Goal: Task Accomplishment & Management: Use online tool/utility

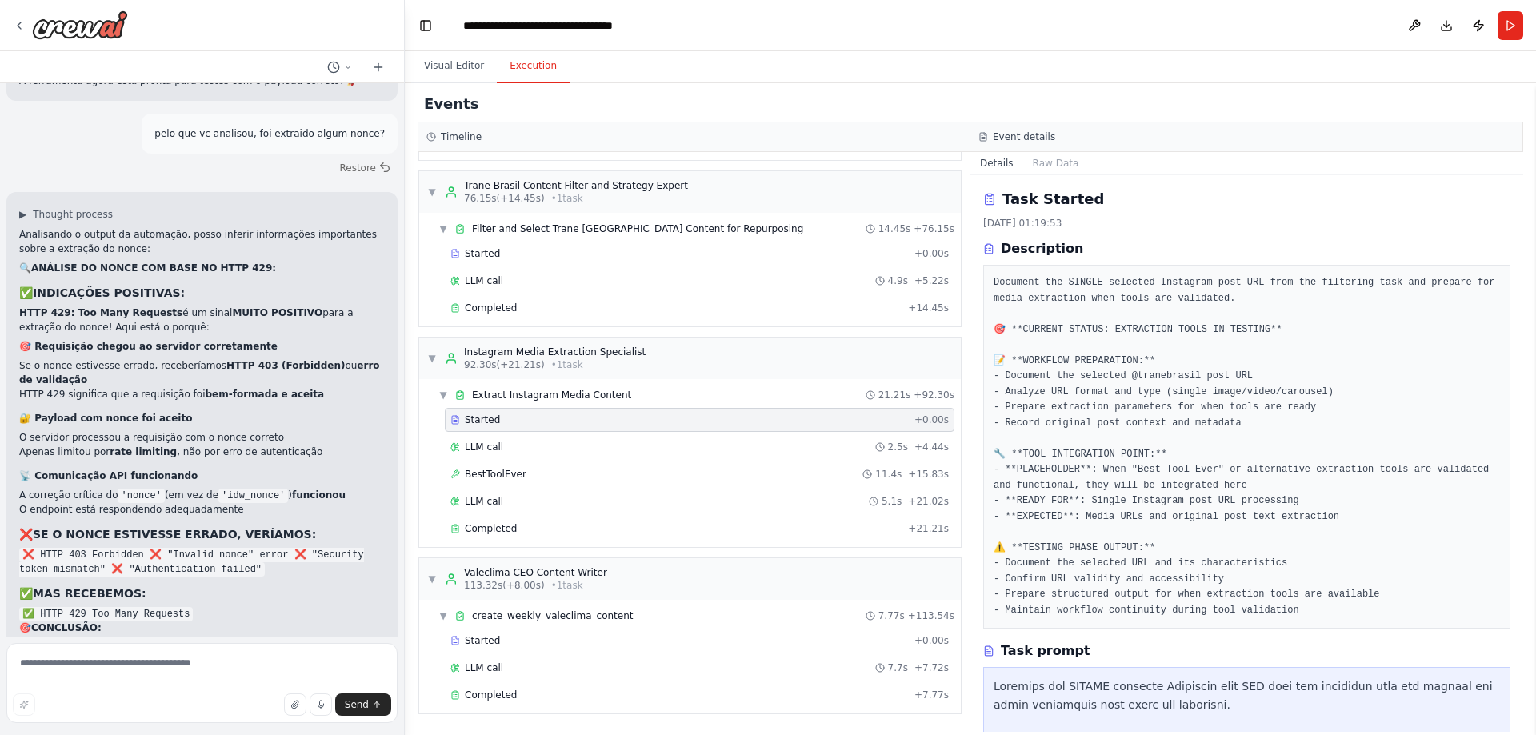
scroll to position [87212, 0]
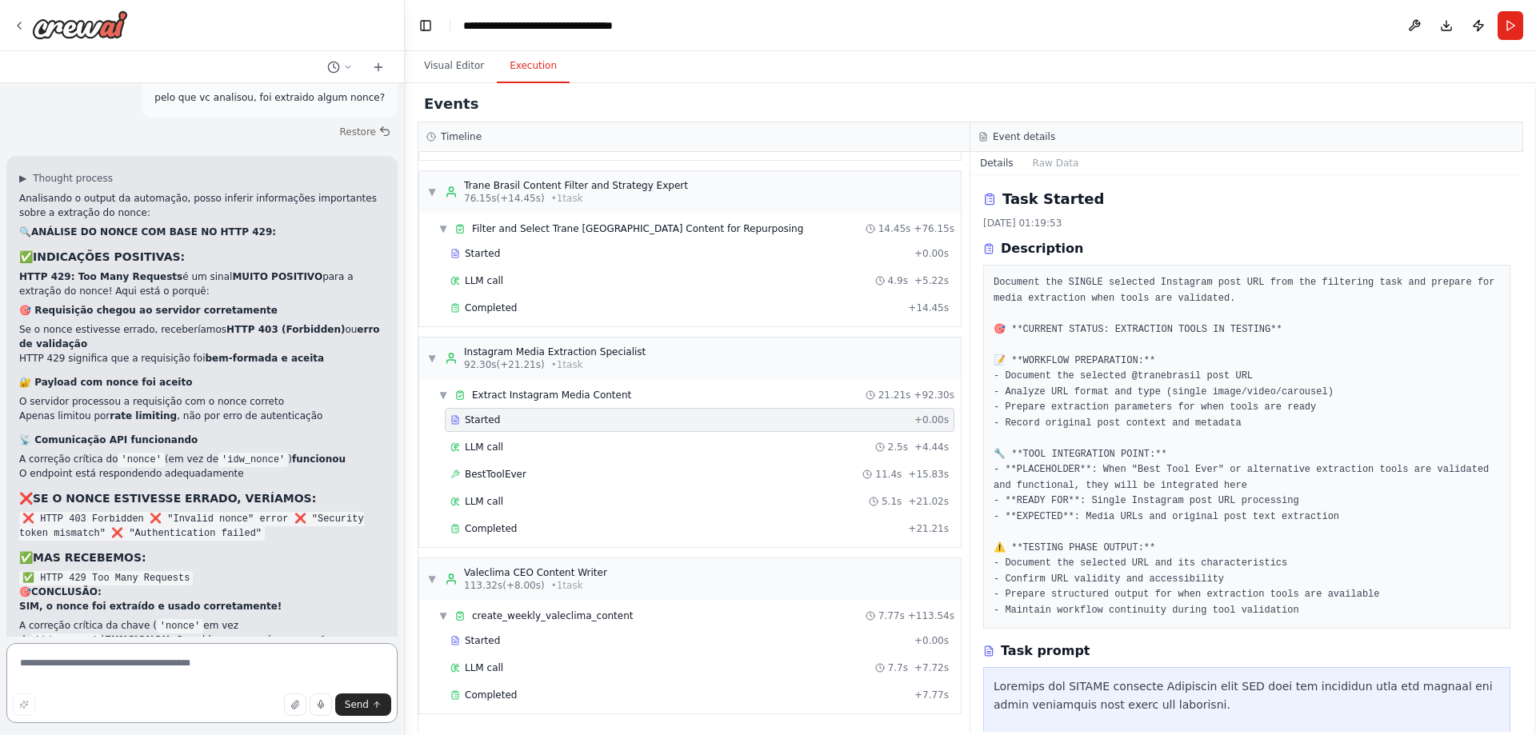
click at [238, 658] on textarea at bounding box center [201, 683] width 391 height 80
type textarea "*******"
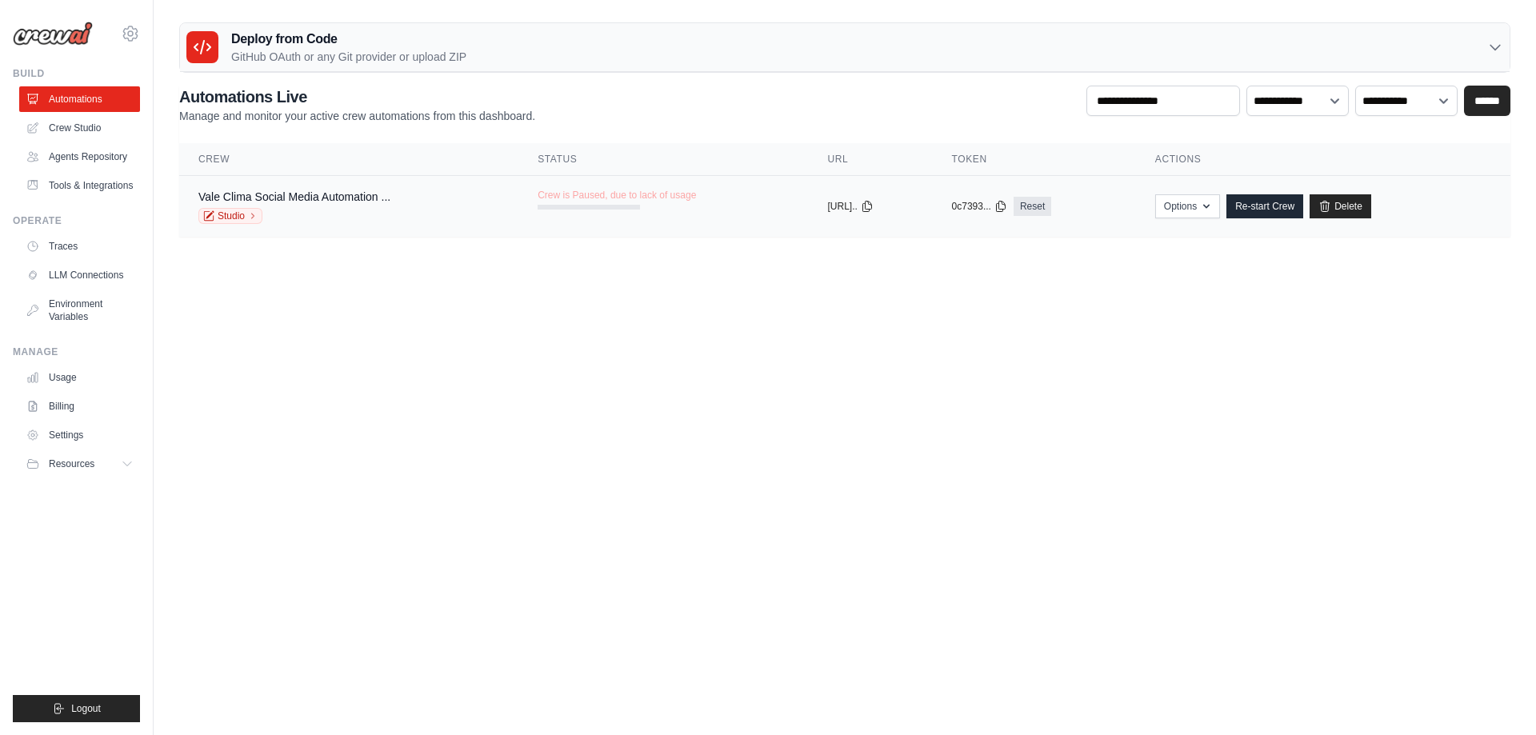
click at [231, 207] on div "Vale Clima Social Media Automation ... Studio" at bounding box center [294, 206] width 192 height 35
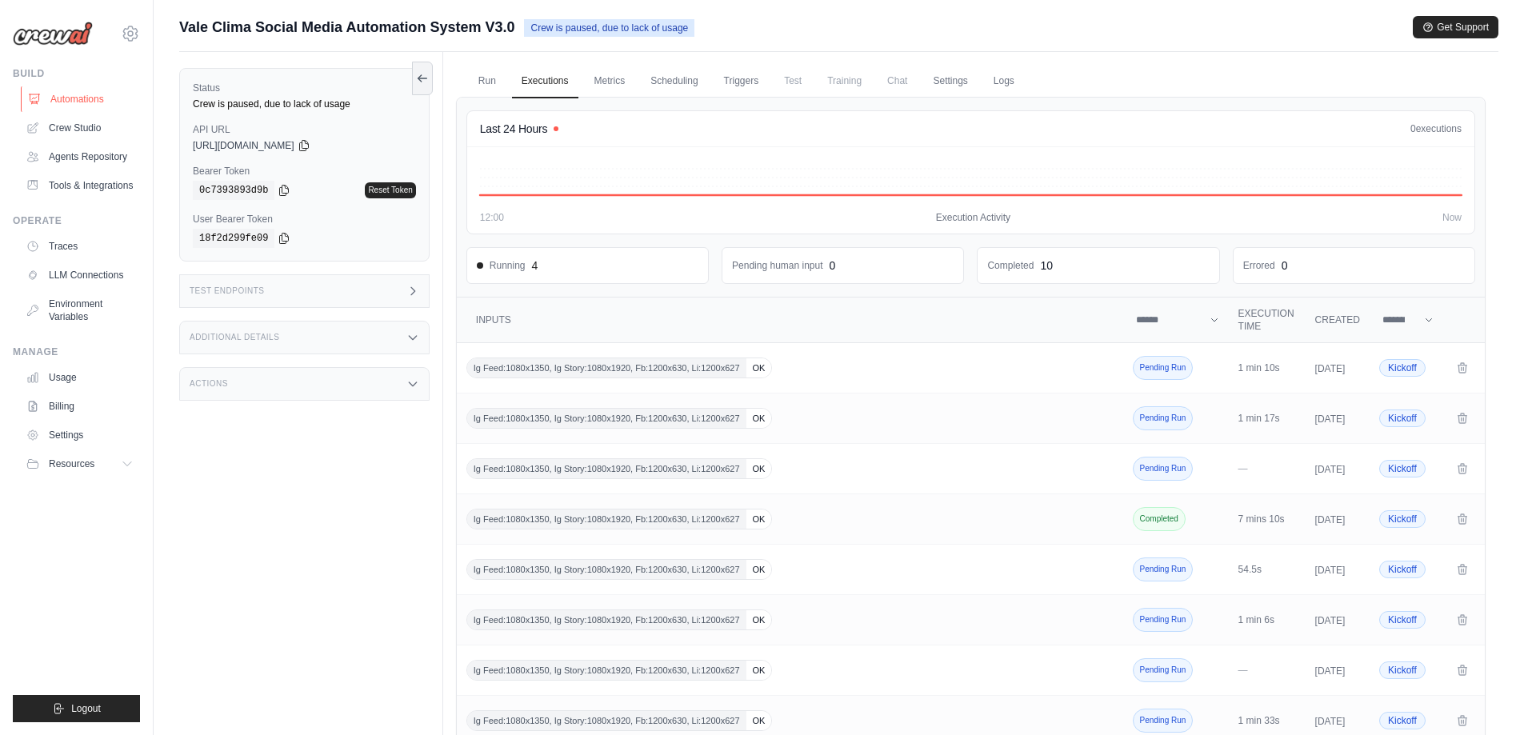
click at [82, 90] on link "Automations" at bounding box center [81, 99] width 121 height 26
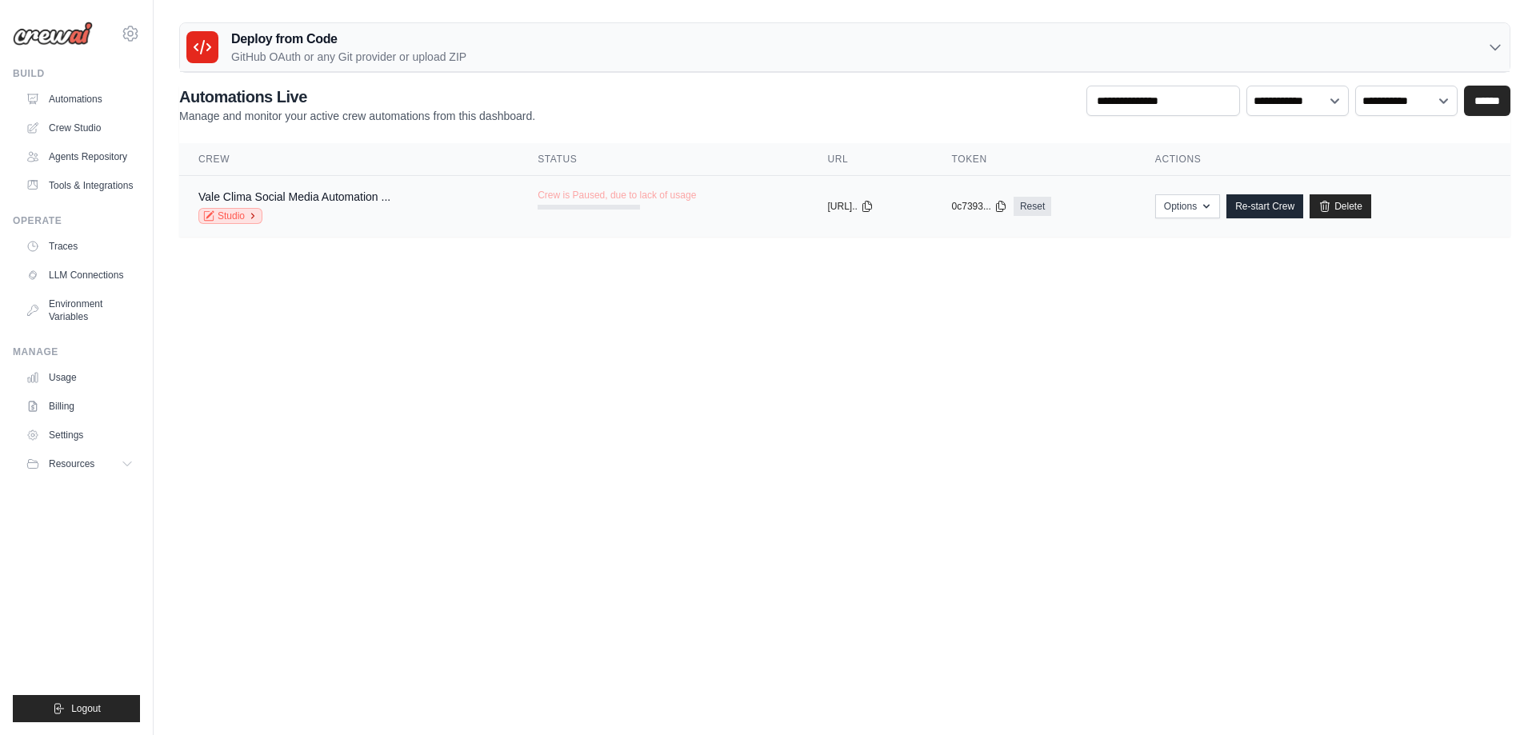
click at [254, 213] on icon at bounding box center [253, 216] width 10 height 10
